Goal: Task Accomplishment & Management: Manage account settings

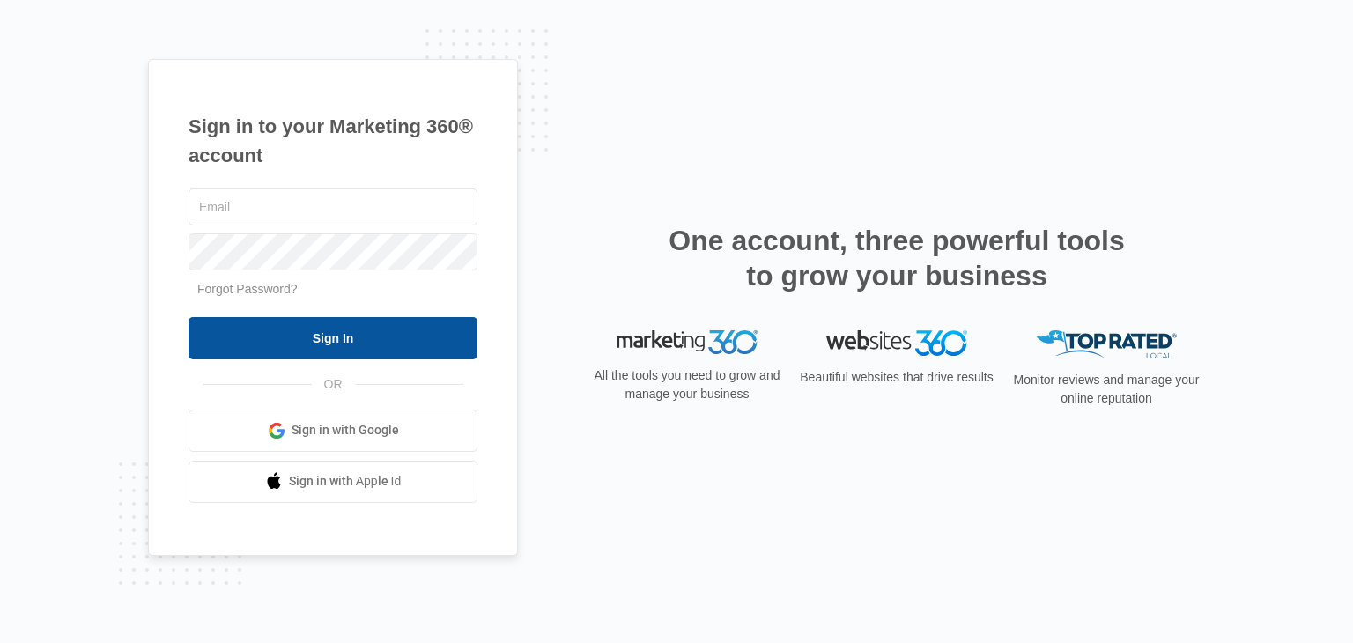
type input "[EMAIL_ADDRESS][DOMAIN_NAME]"
click at [339, 340] on input "Sign In" at bounding box center [333, 338] width 289 height 42
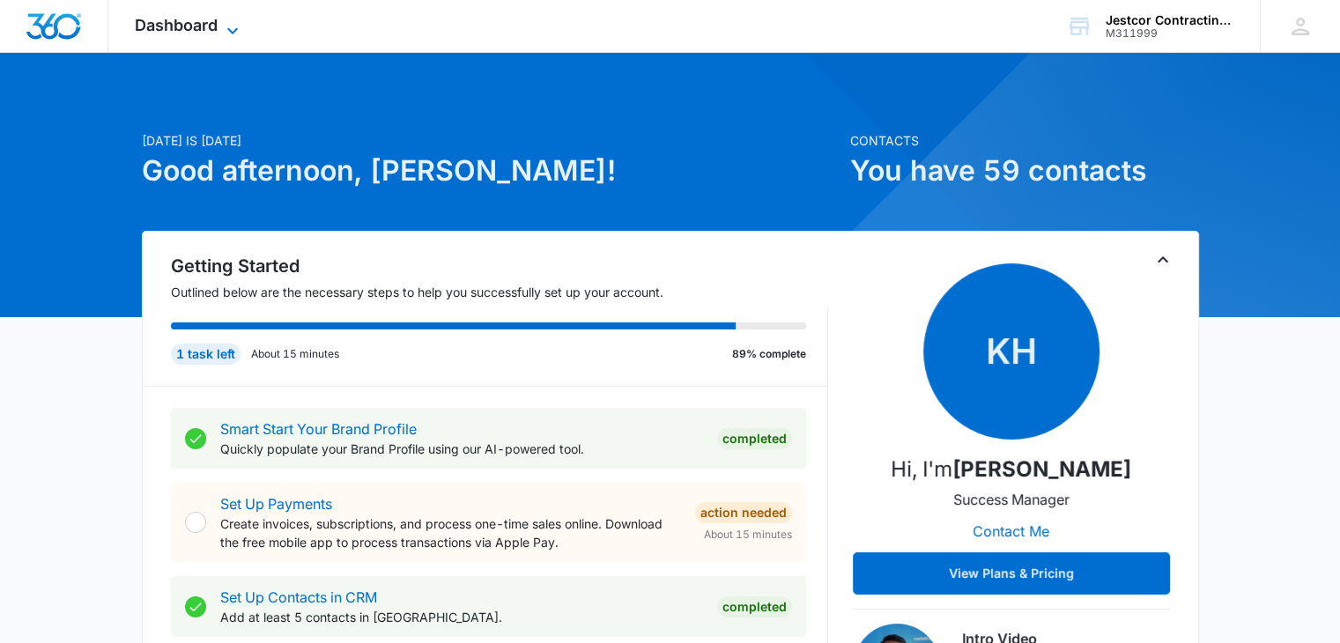
click at [233, 26] on icon at bounding box center [232, 30] width 21 height 21
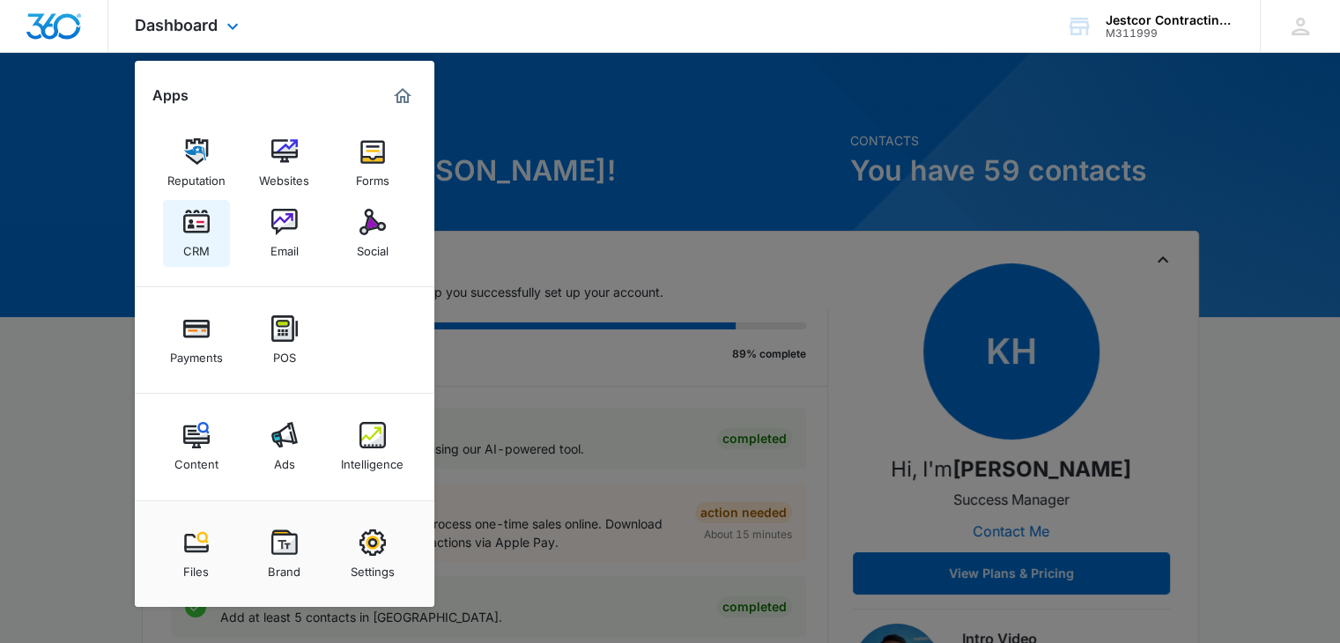
click at [195, 255] on div "CRM" at bounding box center [196, 246] width 26 height 23
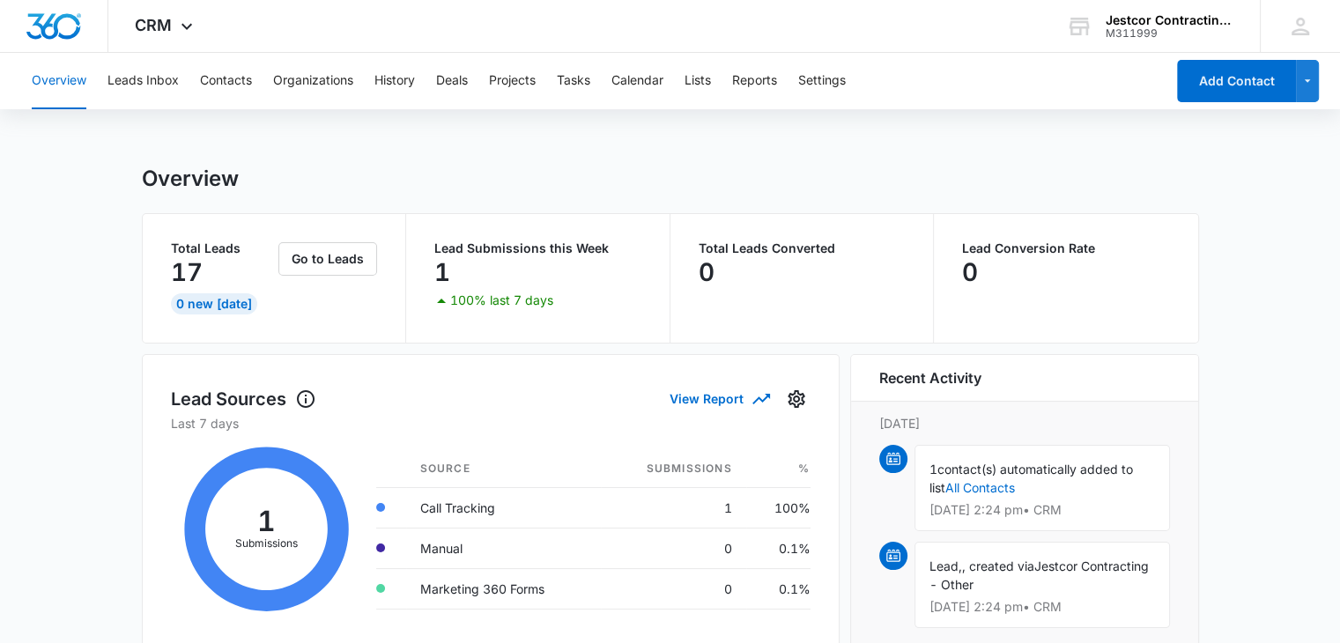
click at [264, 530] on icon at bounding box center [267, 530] width 192 height 194
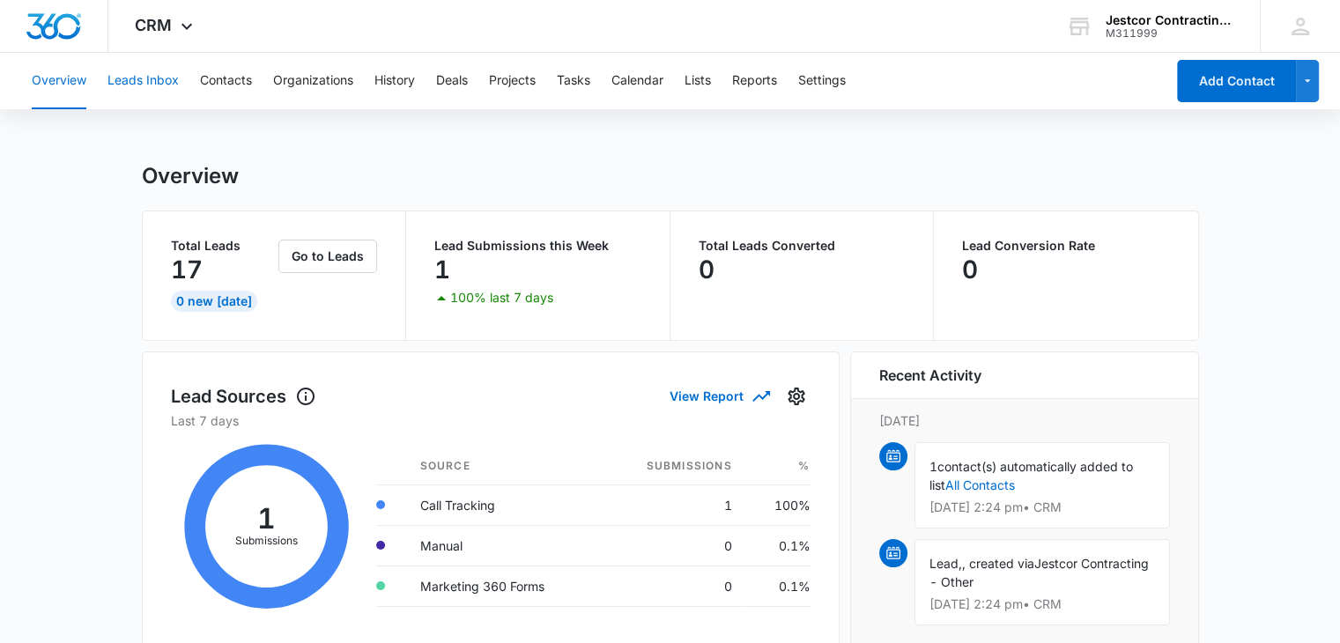
click at [136, 79] on button "Leads Inbox" at bounding box center [142, 81] width 71 height 56
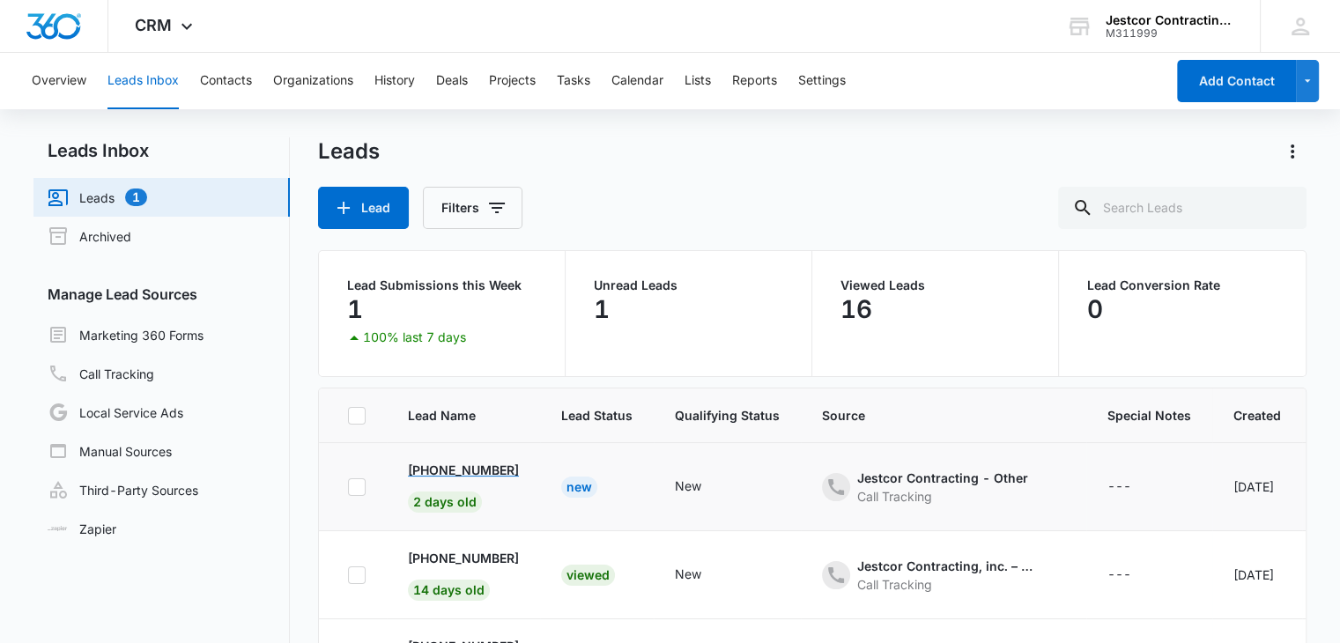
click at [441, 500] on span "2 days old" at bounding box center [445, 502] width 74 height 21
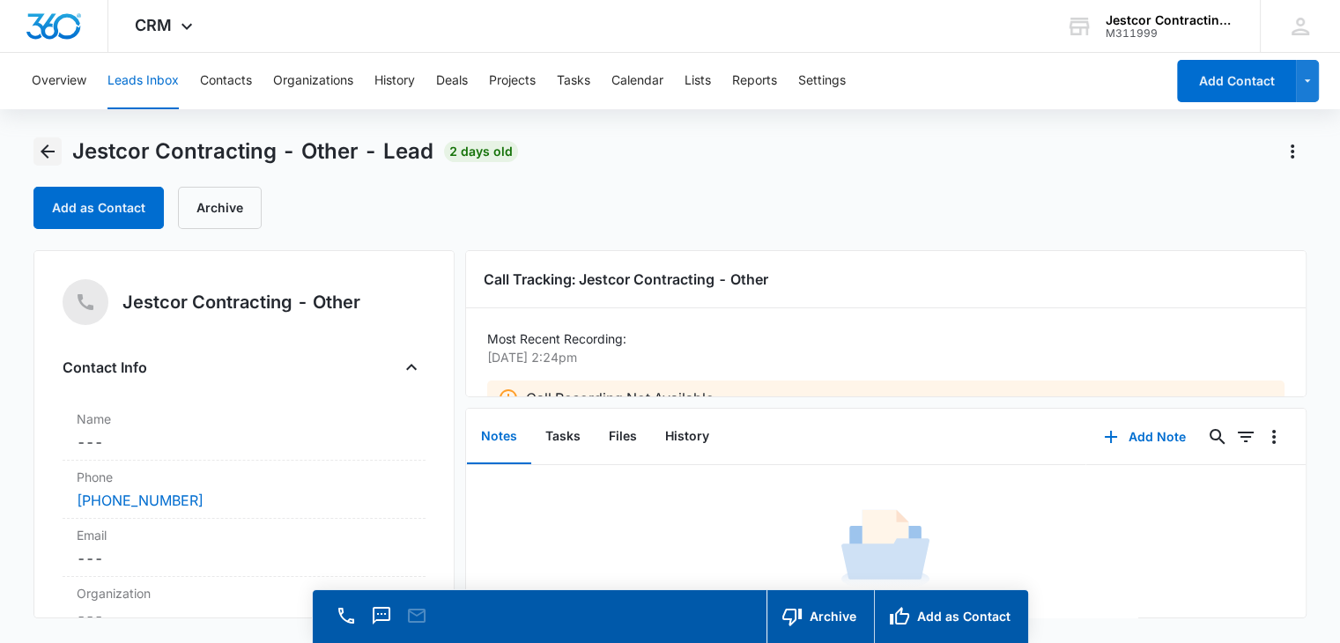
click at [41, 150] on icon "Back" at bounding box center [47, 151] width 21 height 21
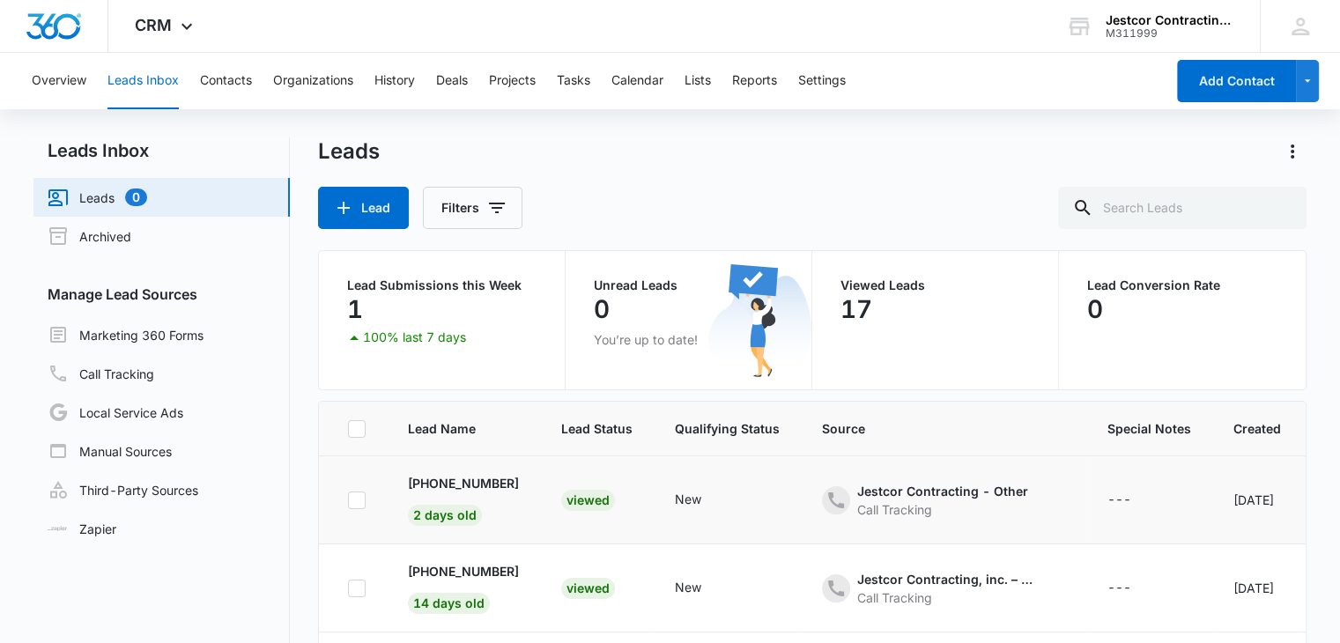
click at [353, 494] on icon at bounding box center [357, 501] width 16 height 16
click at [348, 500] on input "checkbox" at bounding box center [347, 500] width 1 height 1
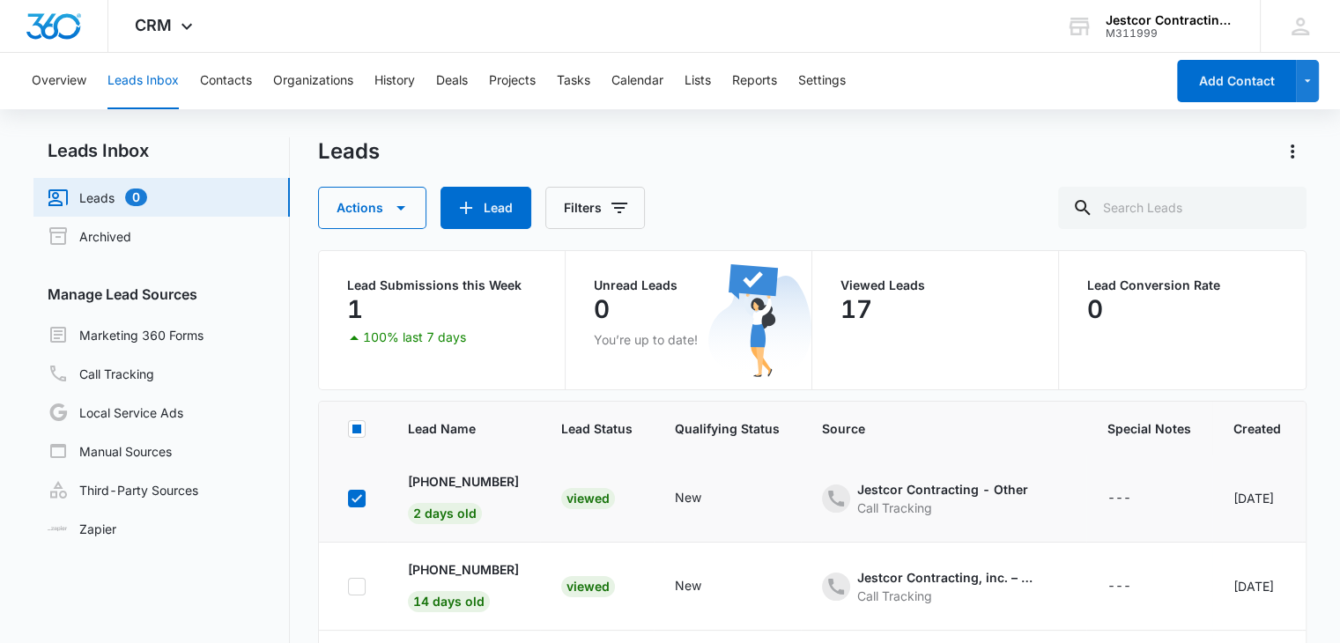
scroll to position [1, 0]
click at [356, 500] on icon at bounding box center [357, 499] width 11 height 8
click at [348, 500] on input "checkbox" at bounding box center [347, 499] width 1 height 1
checkbox input "false"
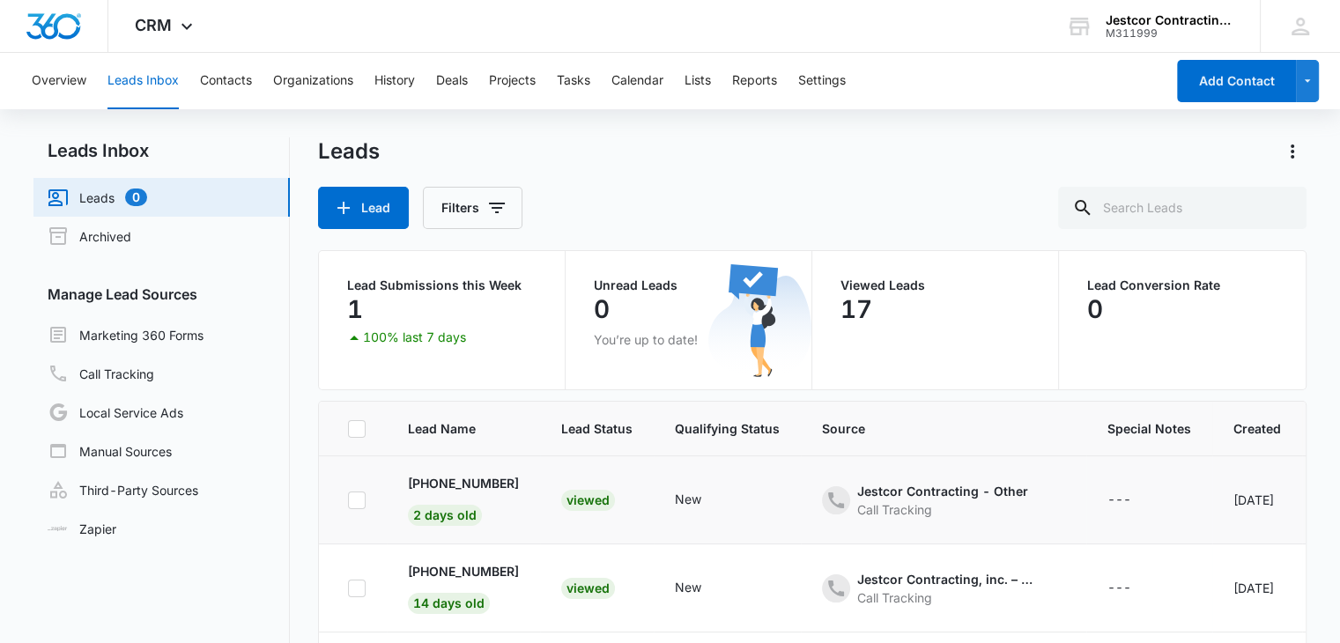
click at [602, 497] on div "Viewed" at bounding box center [588, 500] width 54 height 21
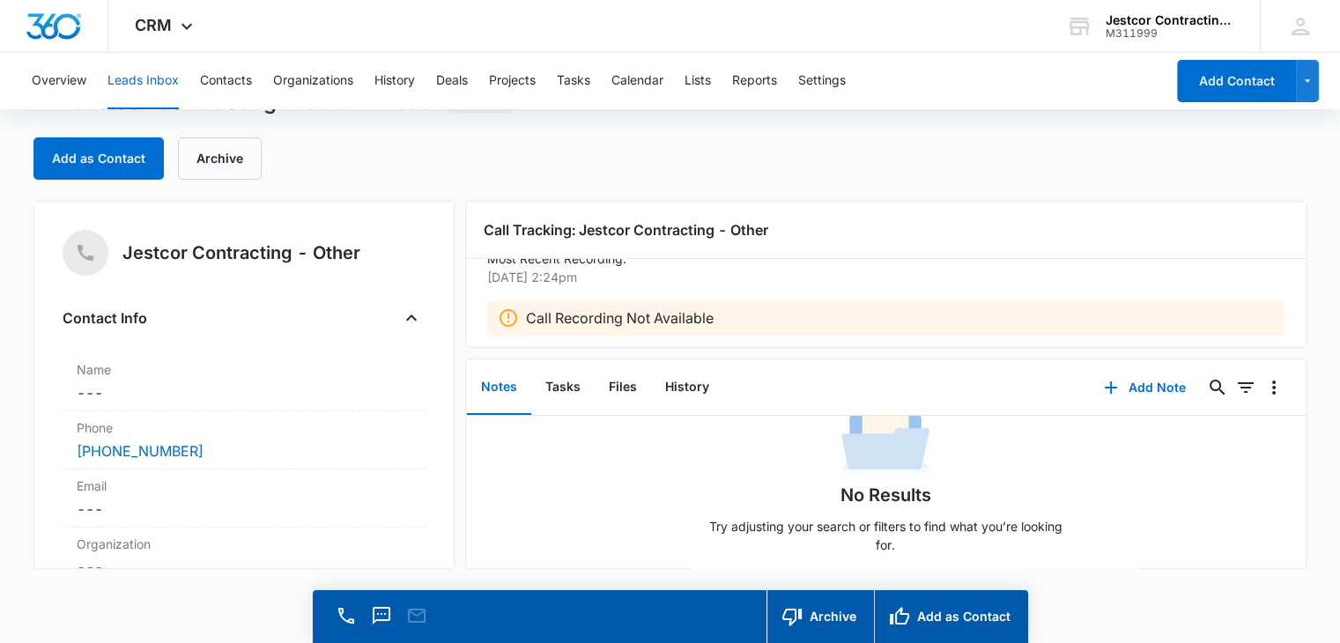
scroll to position [40, 0]
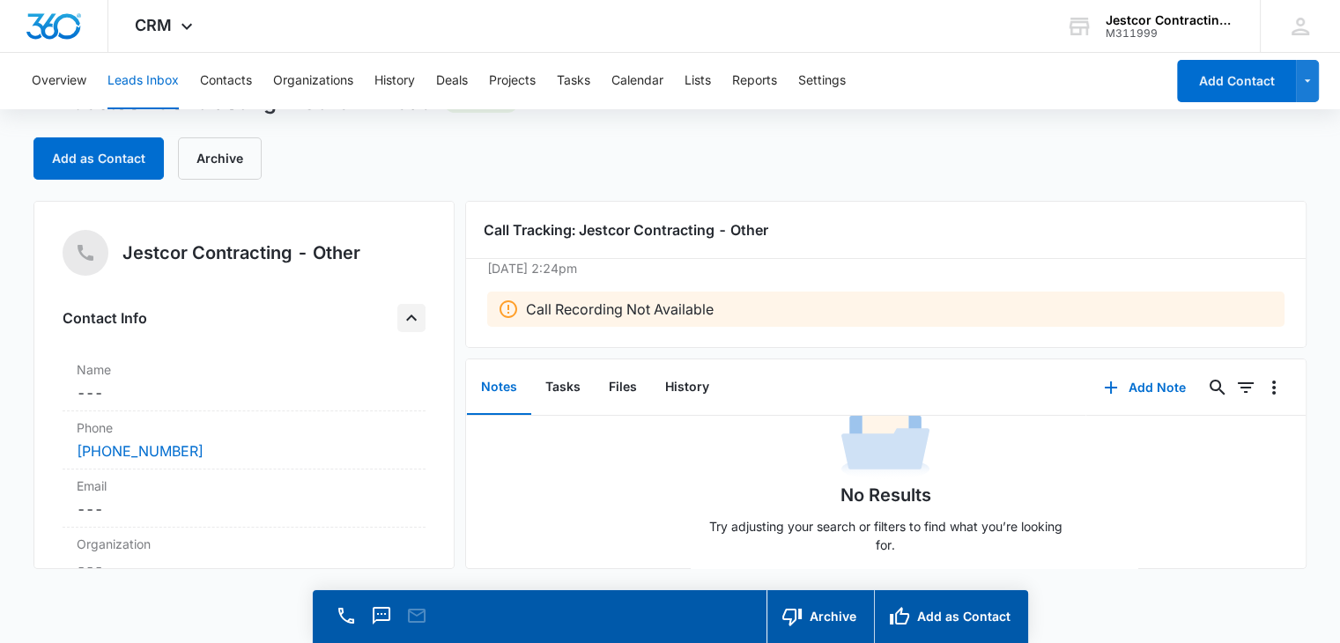
click at [401, 320] on icon "Close" at bounding box center [411, 318] width 21 height 21
click at [401, 320] on icon "Open" at bounding box center [411, 318] width 21 height 21
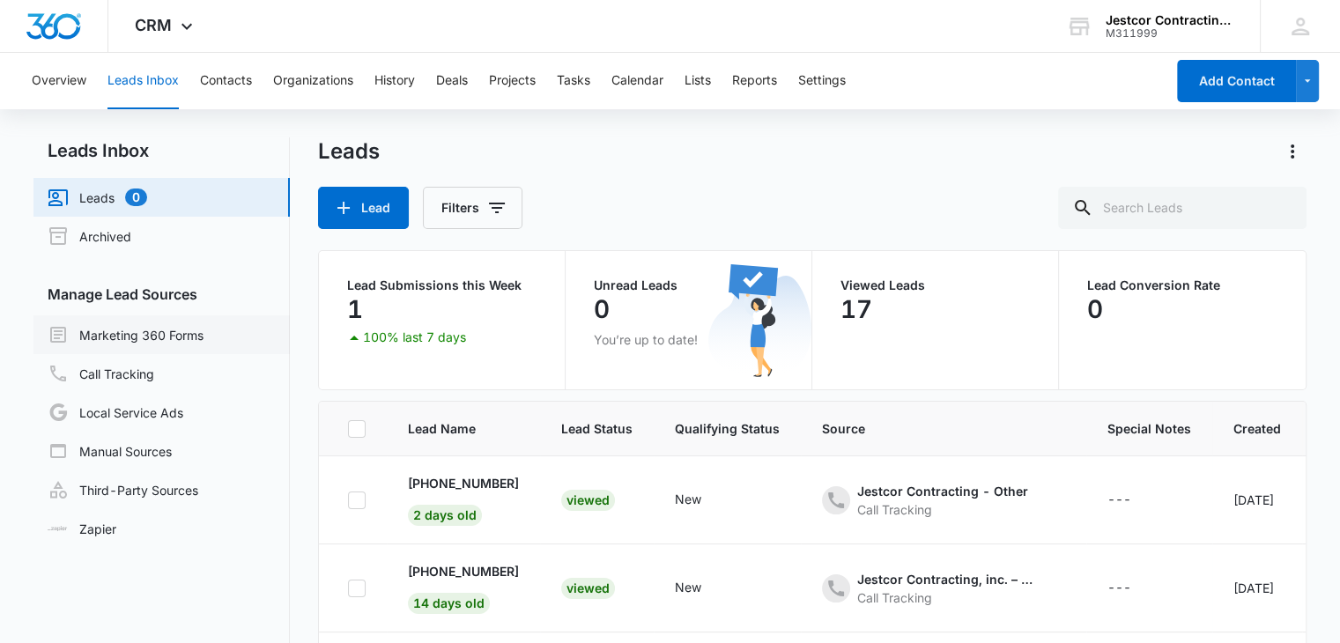
click at [115, 332] on link "Marketing 360 Forms" at bounding box center [126, 334] width 156 height 21
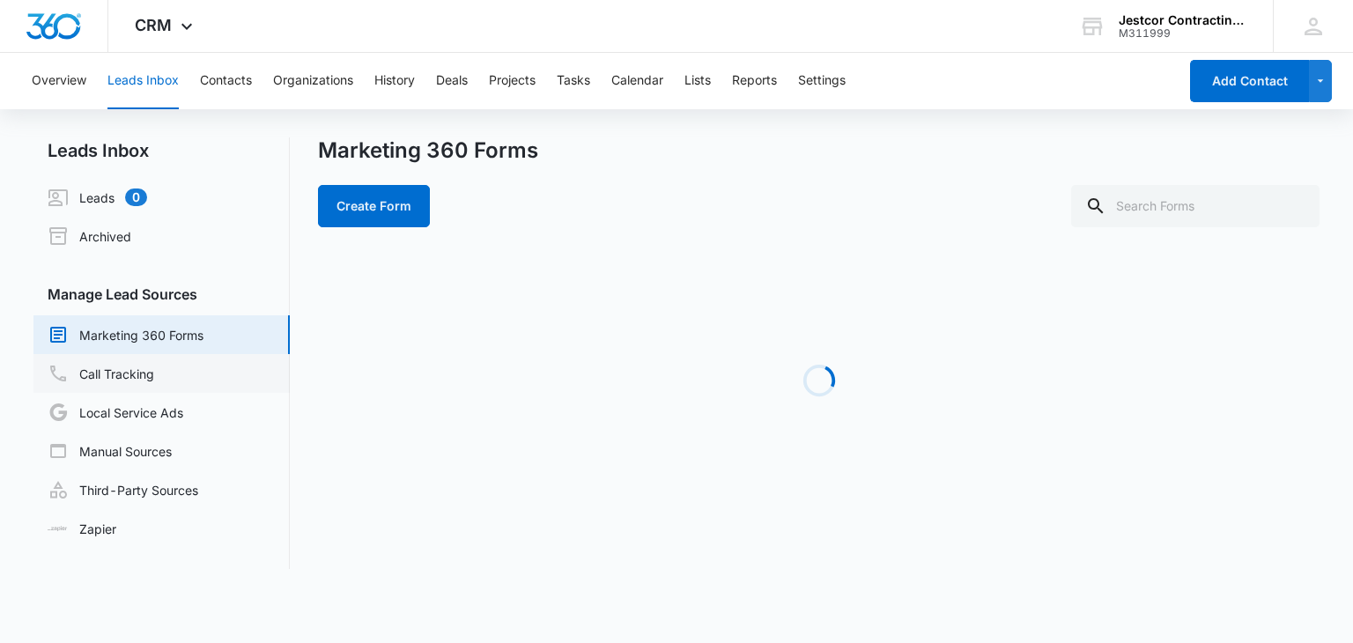
click at [127, 372] on link "Call Tracking" at bounding box center [101, 373] width 107 height 21
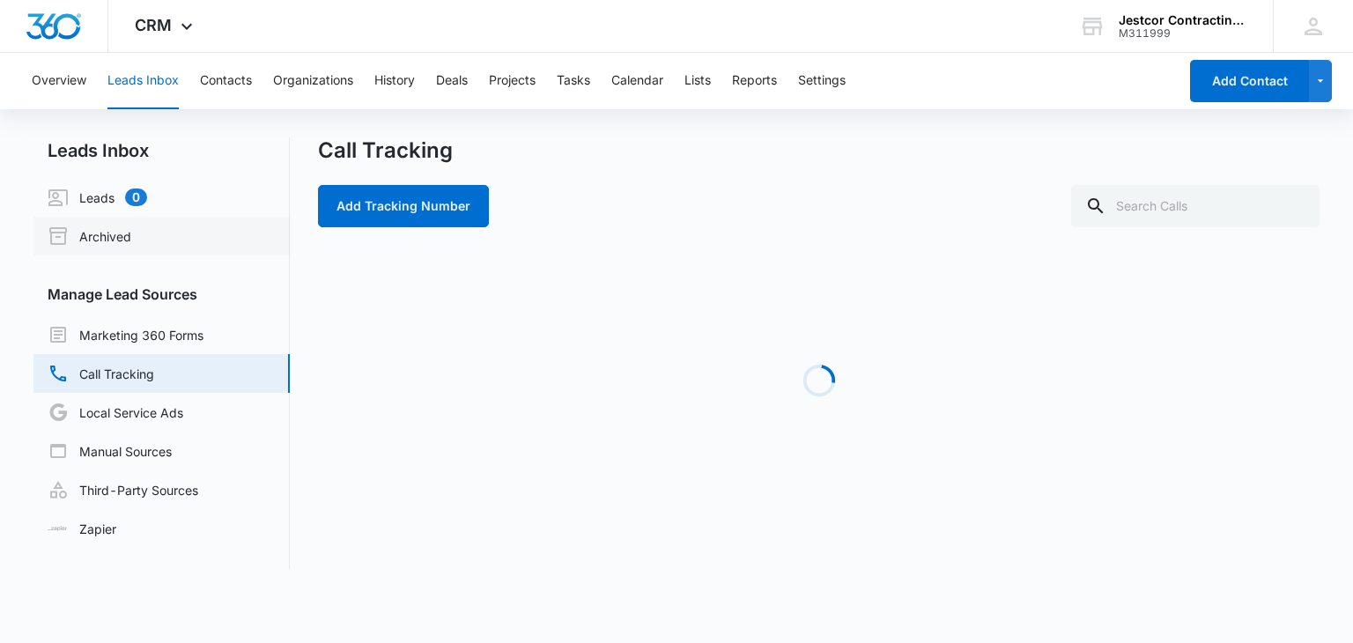
click at [94, 247] on link "Archived" at bounding box center [90, 236] width 84 height 21
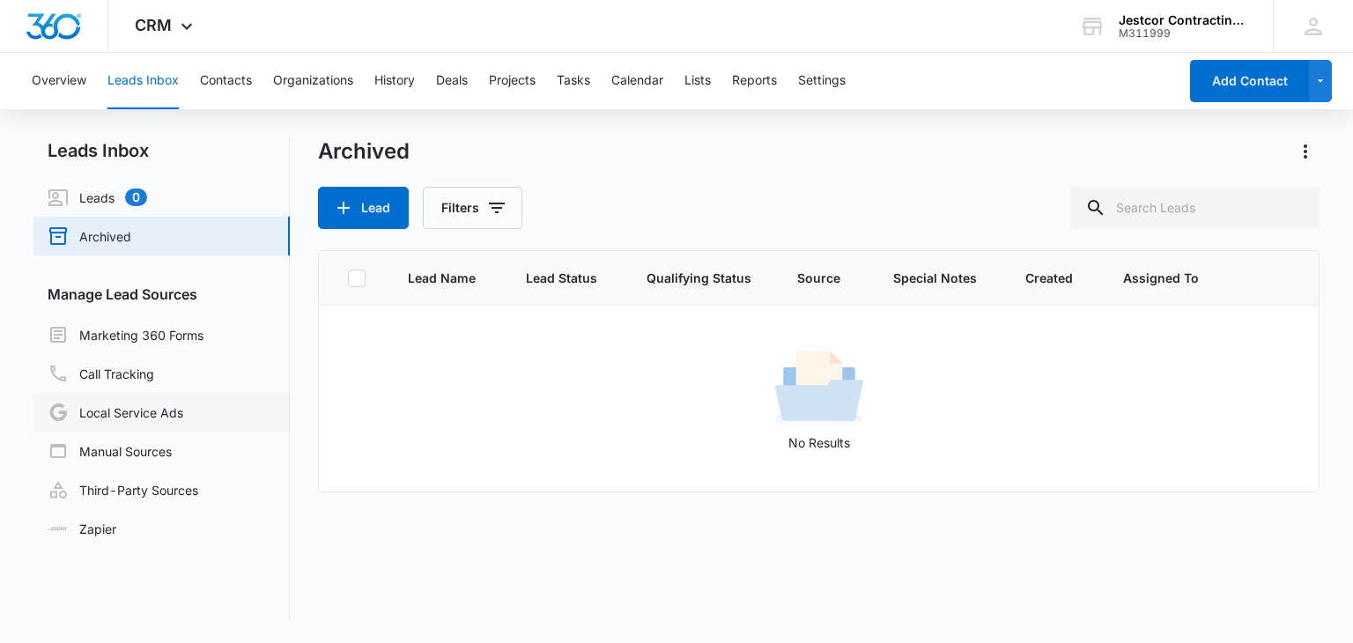
click at [108, 407] on link "Local Service Ads" at bounding box center [116, 412] width 136 height 21
